Goal: Task Accomplishment & Management: Use online tool/utility

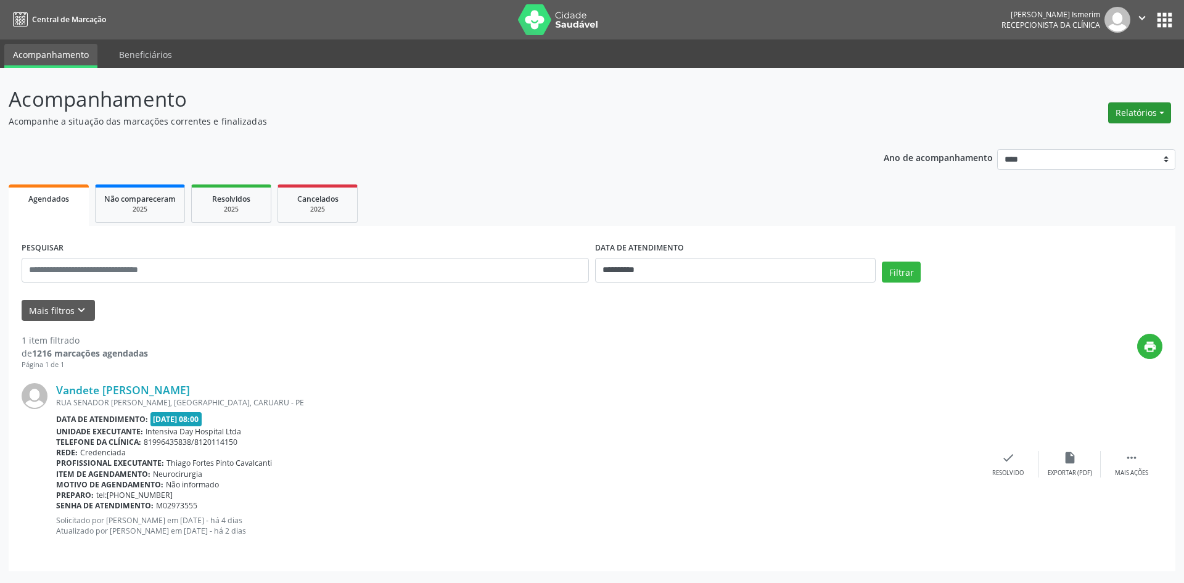
click at [1127, 110] on button "Relatórios" at bounding box center [1140, 112] width 63 height 21
click at [1111, 132] on link "Agendamentos" at bounding box center [1105, 139] width 133 height 17
select select "*"
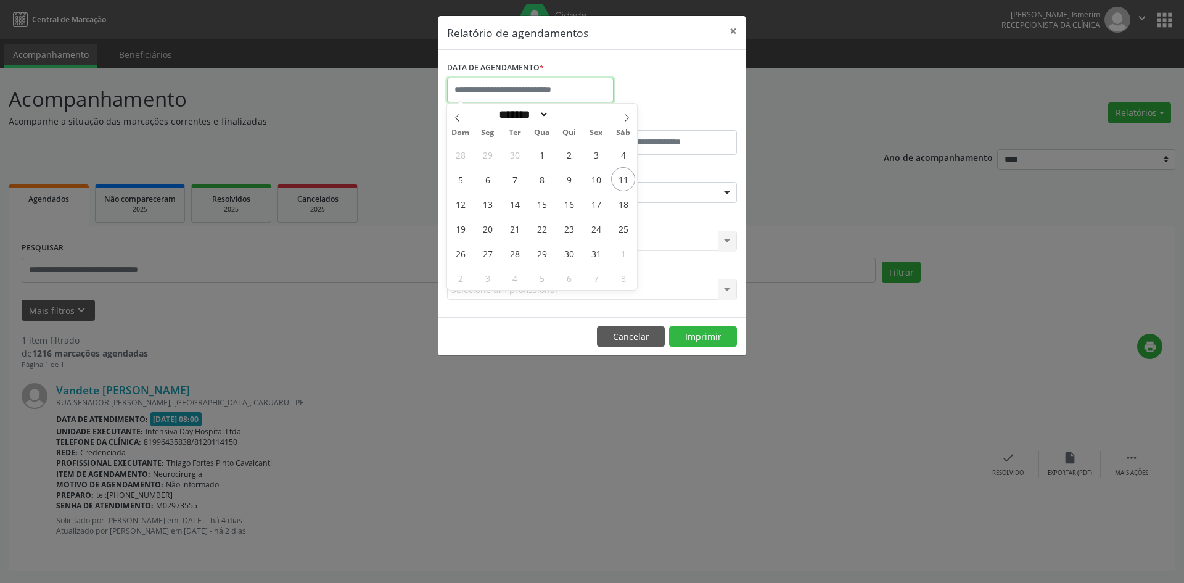
click at [540, 84] on input "text" at bounding box center [530, 90] width 167 height 25
click at [627, 176] on span "11" at bounding box center [623, 179] width 24 height 24
type input "**********"
click at [627, 176] on span "11" at bounding box center [623, 179] width 24 height 24
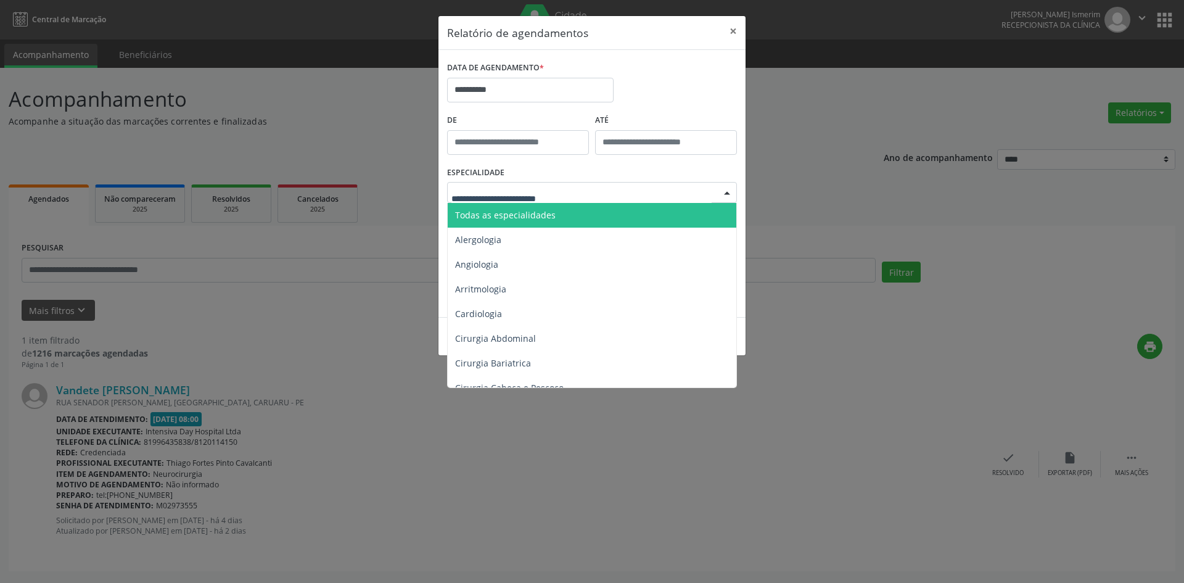
click at [563, 213] on span "Todas as especialidades" at bounding box center [593, 215] width 291 height 25
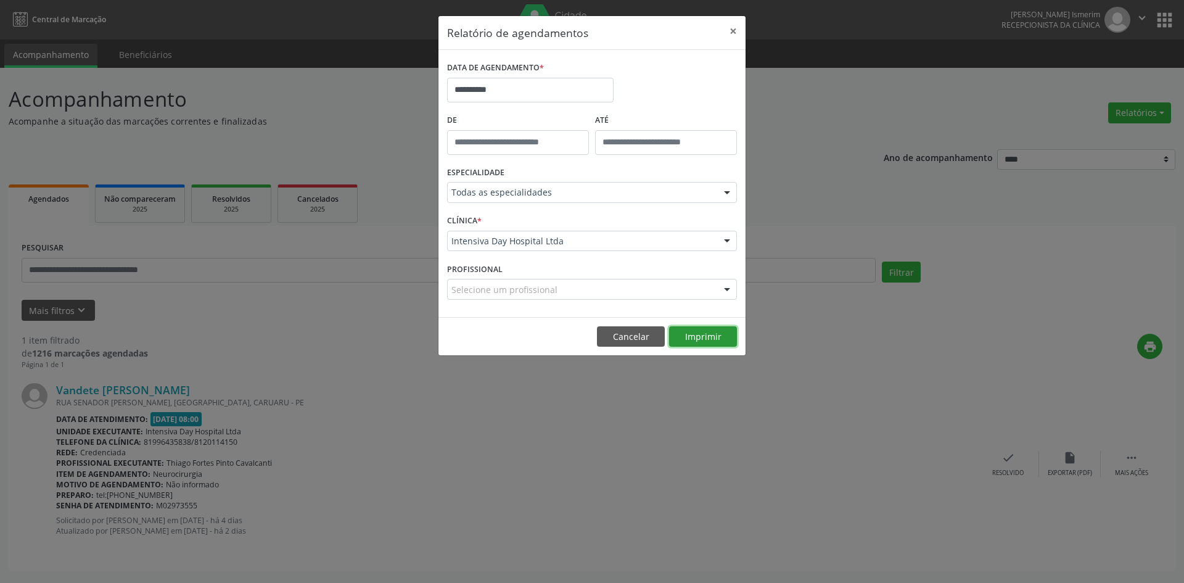
click at [710, 331] on button "Imprimir" at bounding box center [703, 336] width 68 height 21
